Goal: Check status: Check status

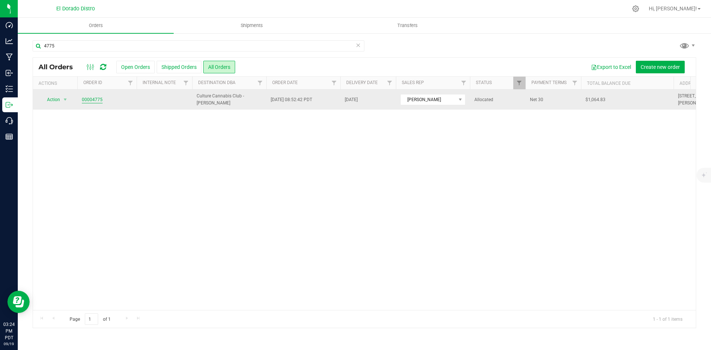
click at [95, 99] on link "00004775" at bounding box center [92, 99] width 21 height 7
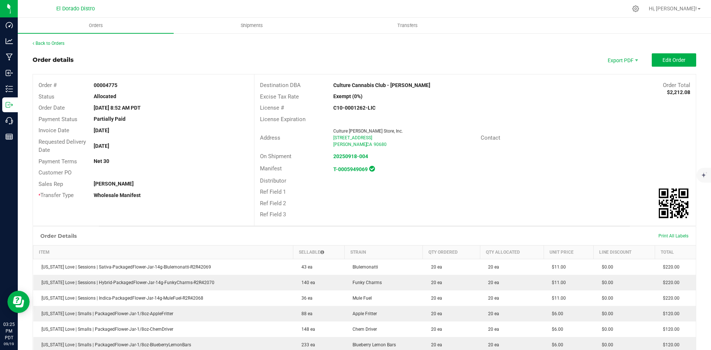
drag, startPoint x: 451, startPoint y: 209, endPoint x: 454, endPoint y: 211, distance: 4.3
click at [452, 210] on div "Ref Field 3" at bounding box center [474, 214] width 441 height 11
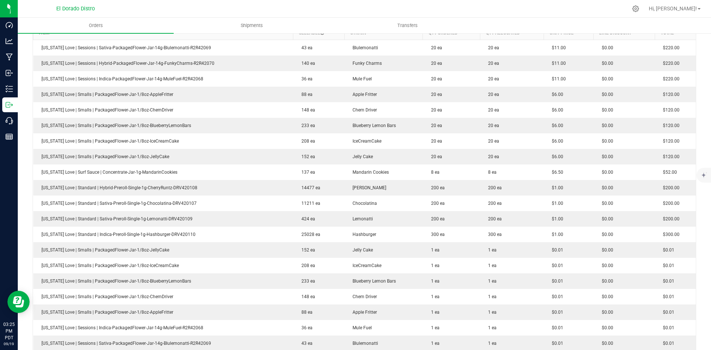
scroll to position [222, 0]
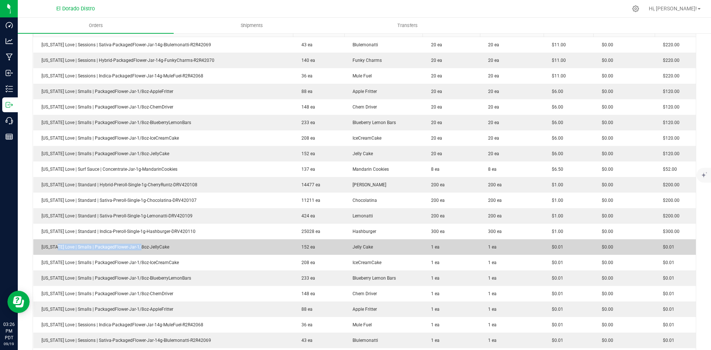
click at [152, 245] on td "[US_STATE] Love | Smalls | PackagedFlower-Jar-1/8oz-JellyCake" at bounding box center [163, 247] width 260 height 16
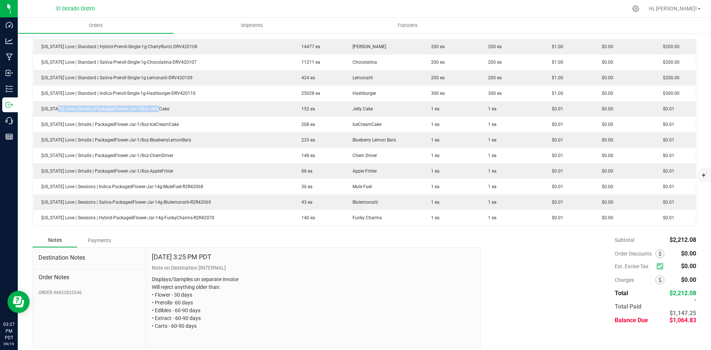
scroll to position [365, 0]
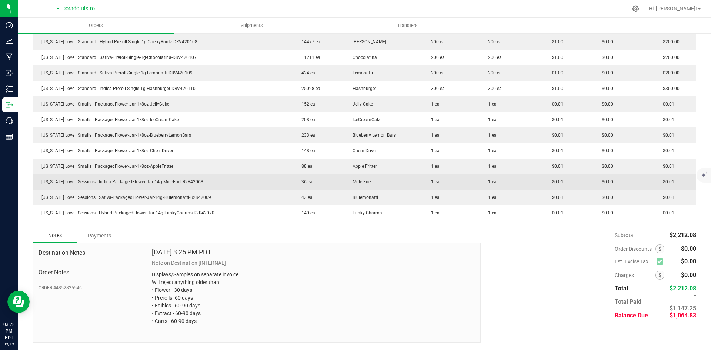
click at [430, 176] on td "1 ea" at bounding box center [451, 182] width 57 height 16
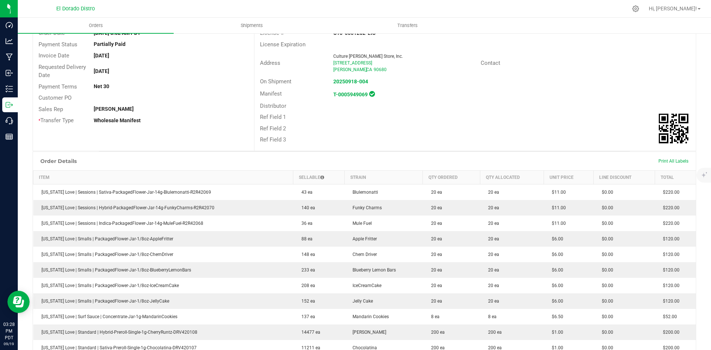
scroll to position [0, 0]
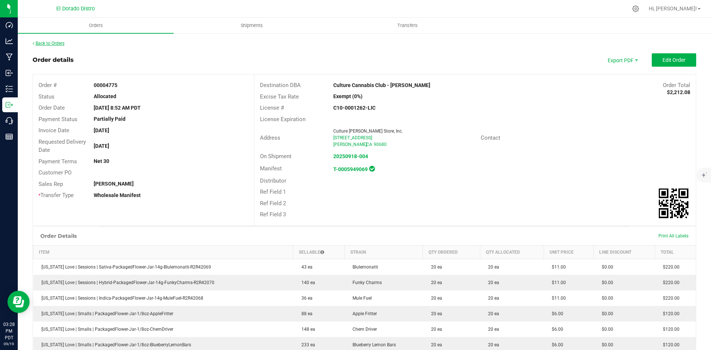
click at [62, 45] on link "Back to Orders" at bounding box center [49, 43] width 32 height 5
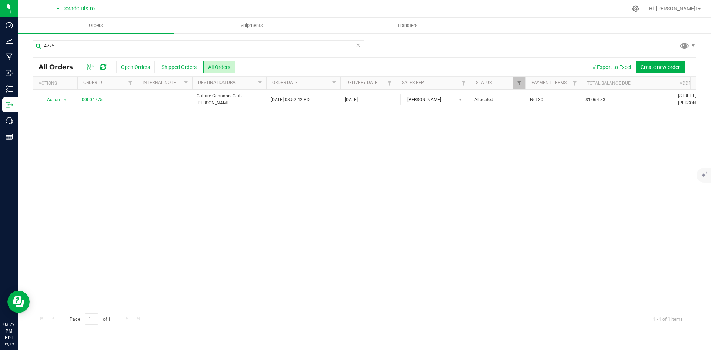
drag, startPoint x: 636, startPoint y: 277, endPoint x: 635, endPoint y: 281, distance: 3.9
click at [635, 281] on div "Action Action Cancel order Clone order Edit order Mark as fully paid Order audi…" at bounding box center [364, 200] width 663 height 220
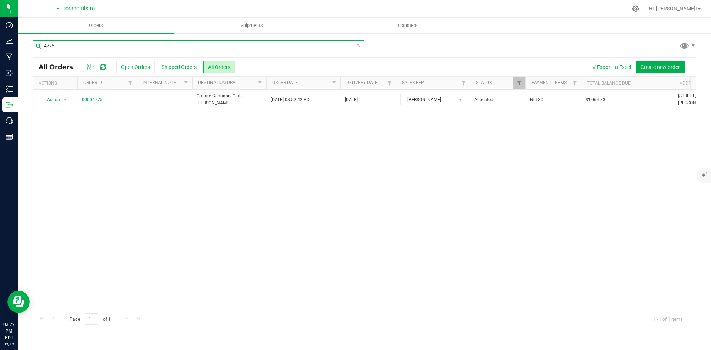
click at [123, 47] on input "4775" at bounding box center [199, 45] width 332 height 11
type input "4807"
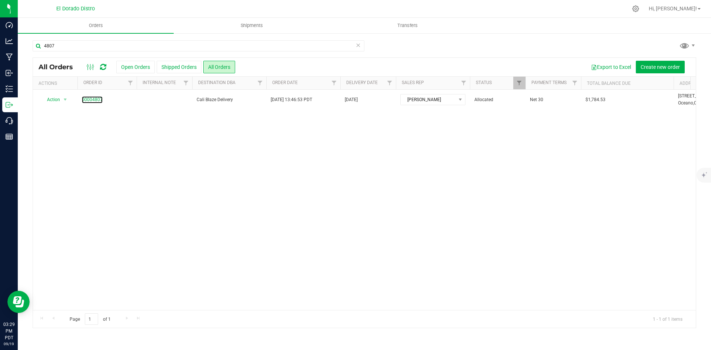
click at [93, 99] on link "00004807" at bounding box center [92, 99] width 21 height 7
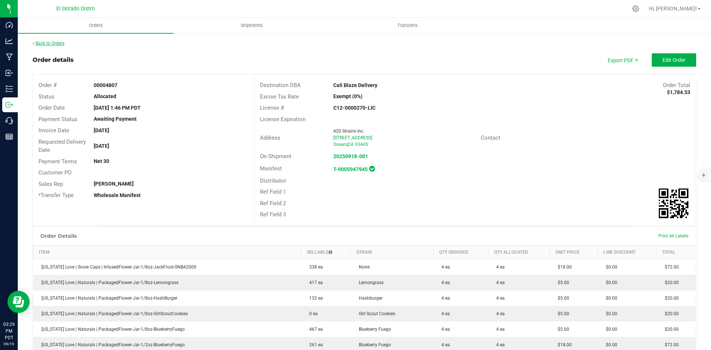
click at [59, 42] on link "Back to Orders" at bounding box center [49, 43] width 32 height 5
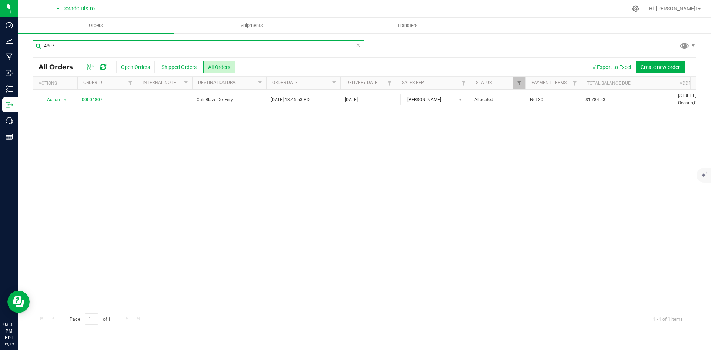
click at [143, 47] on input "4807" at bounding box center [199, 45] width 332 height 11
type input "4808"
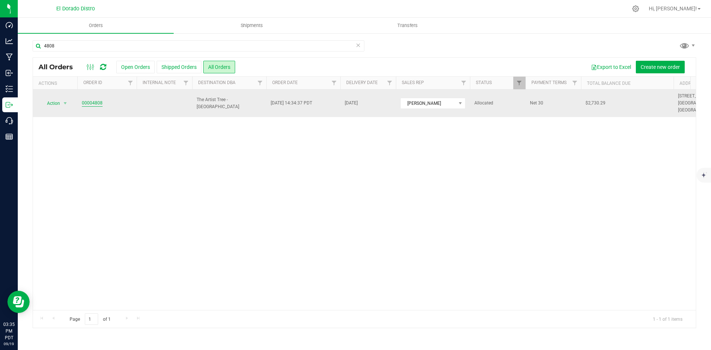
click at [91, 100] on link "00004808" at bounding box center [92, 103] width 21 height 7
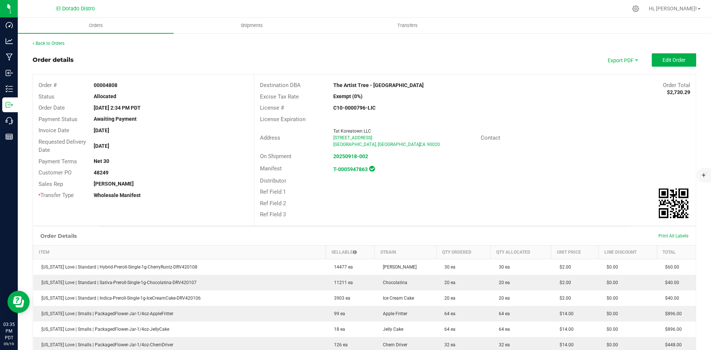
drag, startPoint x: 494, startPoint y: 185, endPoint x: 497, endPoint y: 209, distance: 23.9
click at [495, 185] on div "Distributor" at bounding box center [474, 180] width 441 height 11
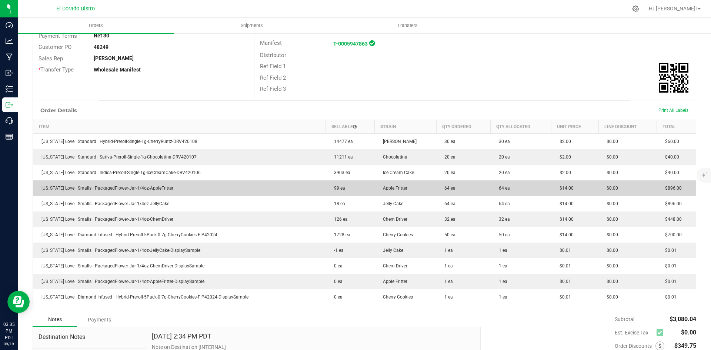
scroll to position [148, 0]
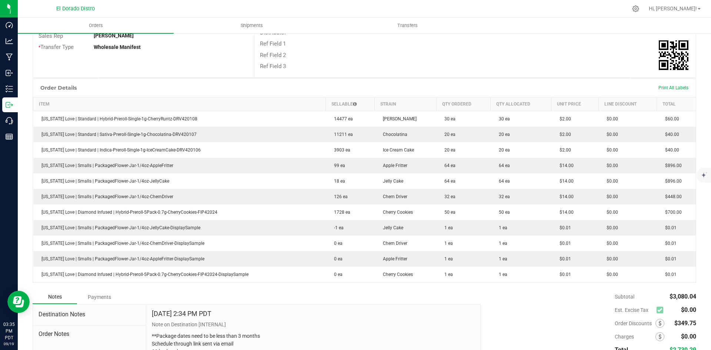
click at [581, 296] on div "Subtotal $3,080.04 Est. Excise Tax $0.00" at bounding box center [585, 337] width 221 height 94
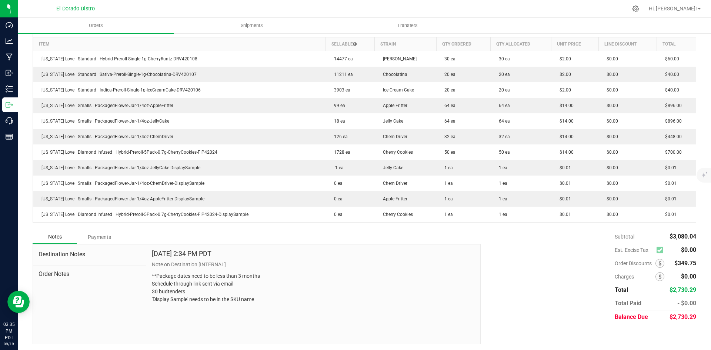
scroll to position [210, 0]
click at [592, 251] on div "Subtotal $3,080.04 Est. Excise Tax $0.00" at bounding box center [585, 275] width 221 height 94
click at [658, 261] on icon at bounding box center [659, 261] width 3 height 5
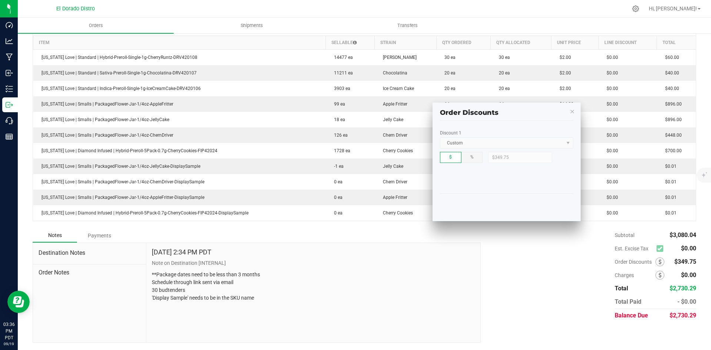
click at [569, 112] on kendo-window-titlebar "Order Discounts" at bounding box center [506, 110] width 148 height 14
click at [571, 111] on icon "button" at bounding box center [572, 109] width 5 height 9
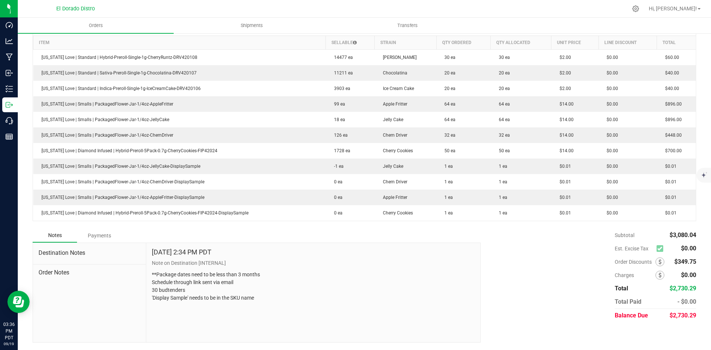
click at [535, 264] on div "Subtotal $3,080.04 Est. Excise Tax $0.00" at bounding box center [585, 275] width 221 height 94
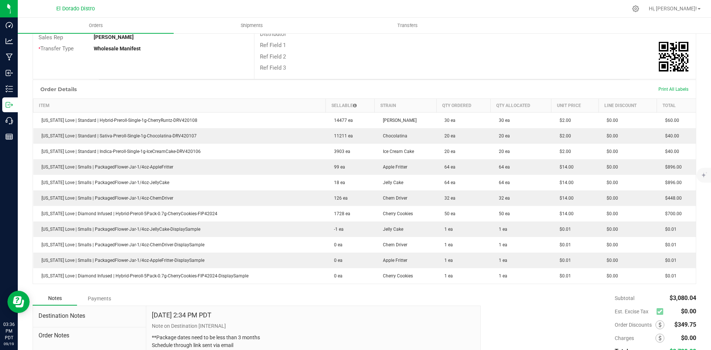
scroll to position [0, 0]
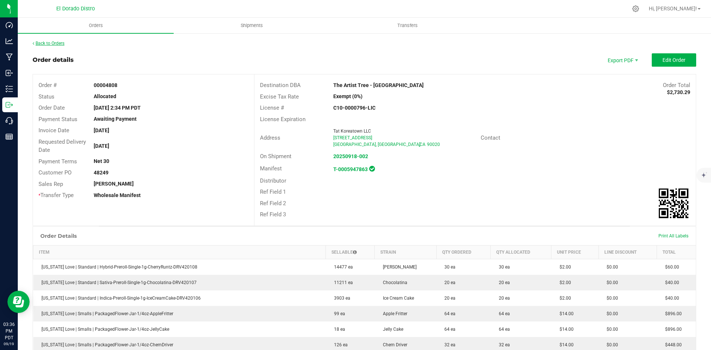
click at [54, 43] on link "Back to Orders" at bounding box center [49, 43] width 32 height 5
